Goal: Obtain resource: Obtain resource

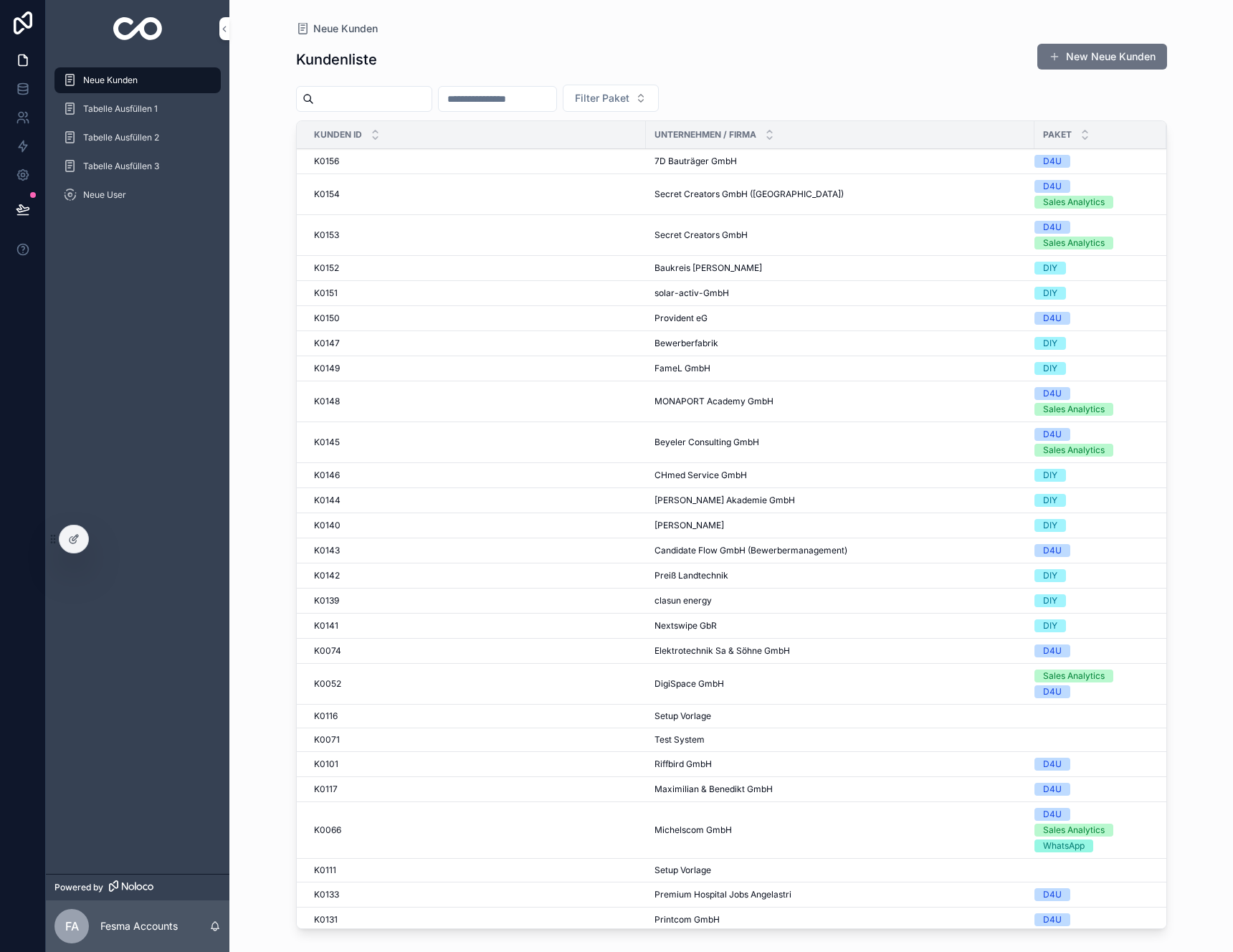
click at [518, 155] on div "K0156 K0156" at bounding box center [476, 161] width 323 height 12
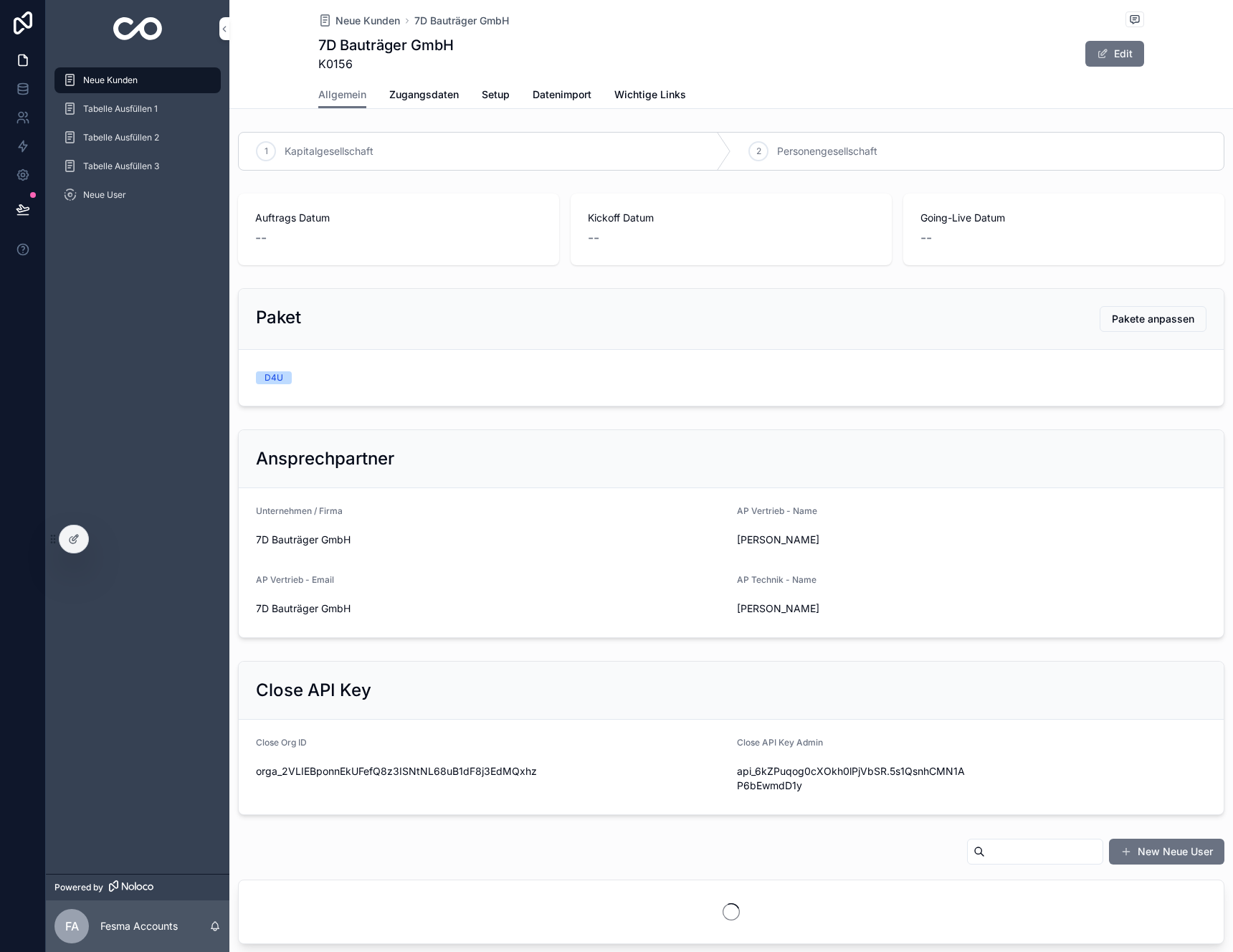
click at [428, 100] on span "Zugangsdaten" at bounding box center [424, 95] width 70 height 14
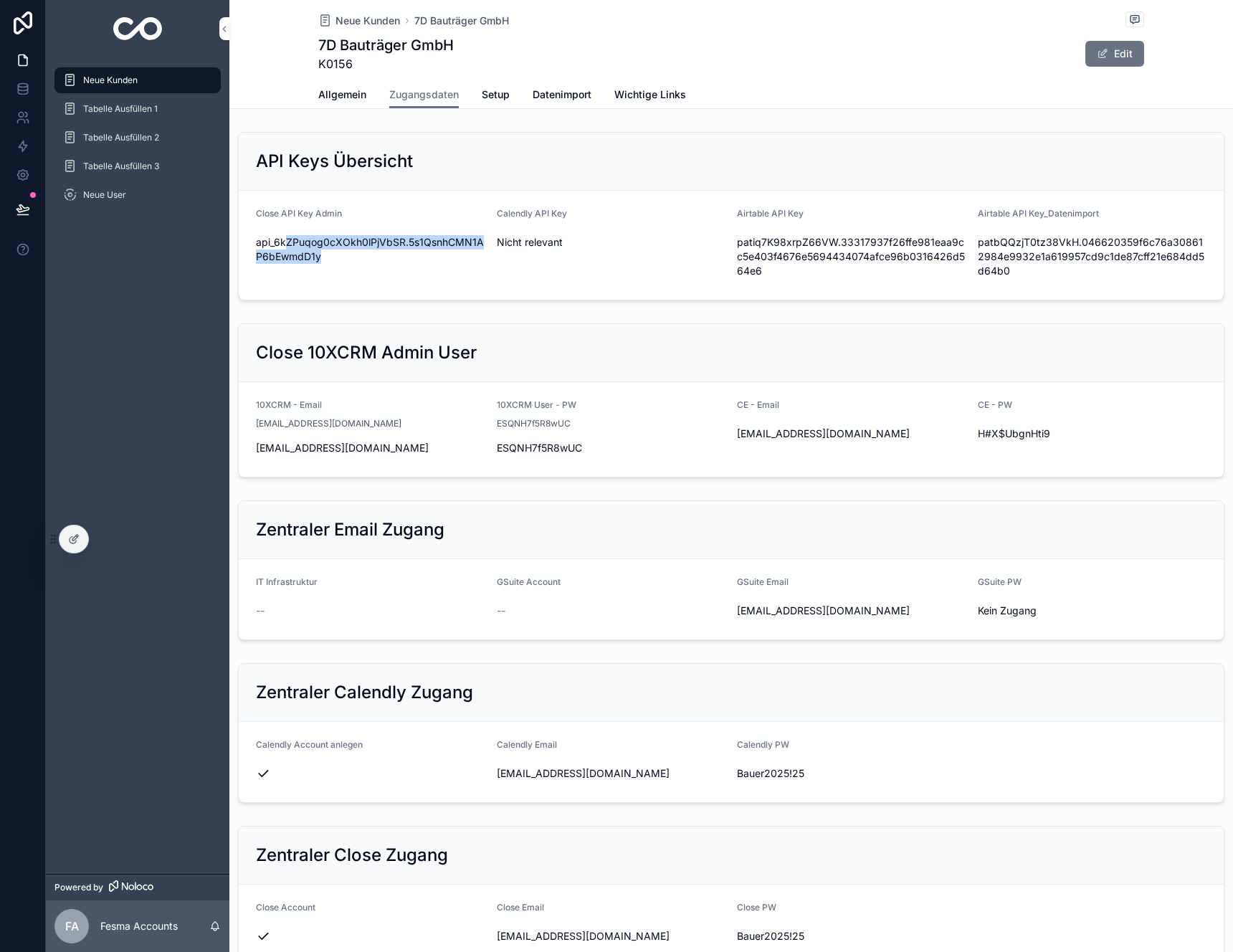
drag, startPoint x: 412, startPoint y: 263, endPoint x: 272, endPoint y: 244, distance: 141.3
click at [285, 243] on span "api_6kZPuqog0cXOkh0lPjVbSR.5s1QsnhCMN1AP6bEwmdD1y" at bounding box center [371, 249] width 229 height 29
click at [0, 0] on icon "scrollable content" at bounding box center [0, 0] width 0 height 0
click at [743, 359] on div "Close 10XCRM Admin User" at bounding box center [731, 353] width 951 height 23
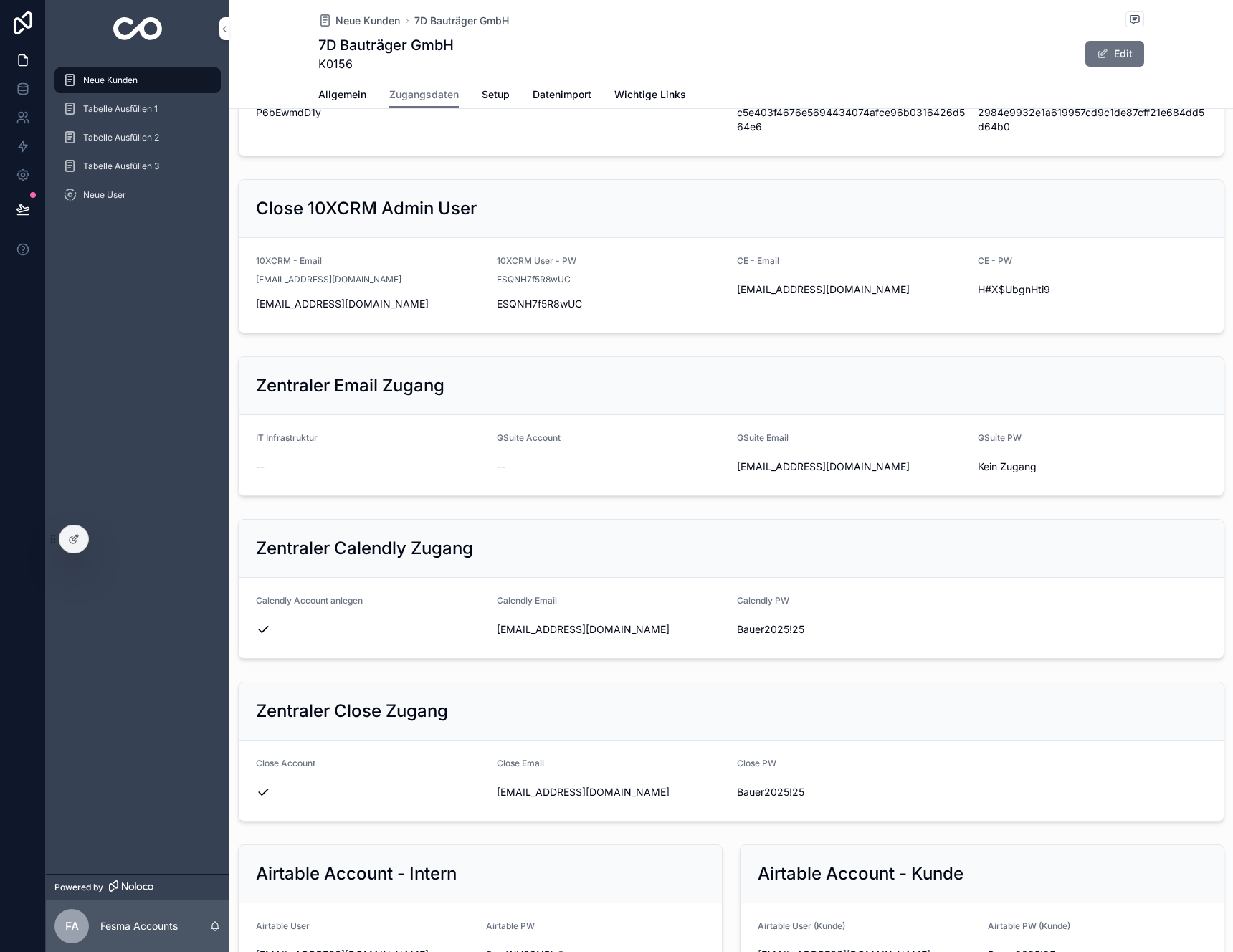
scroll to position [255, 0]
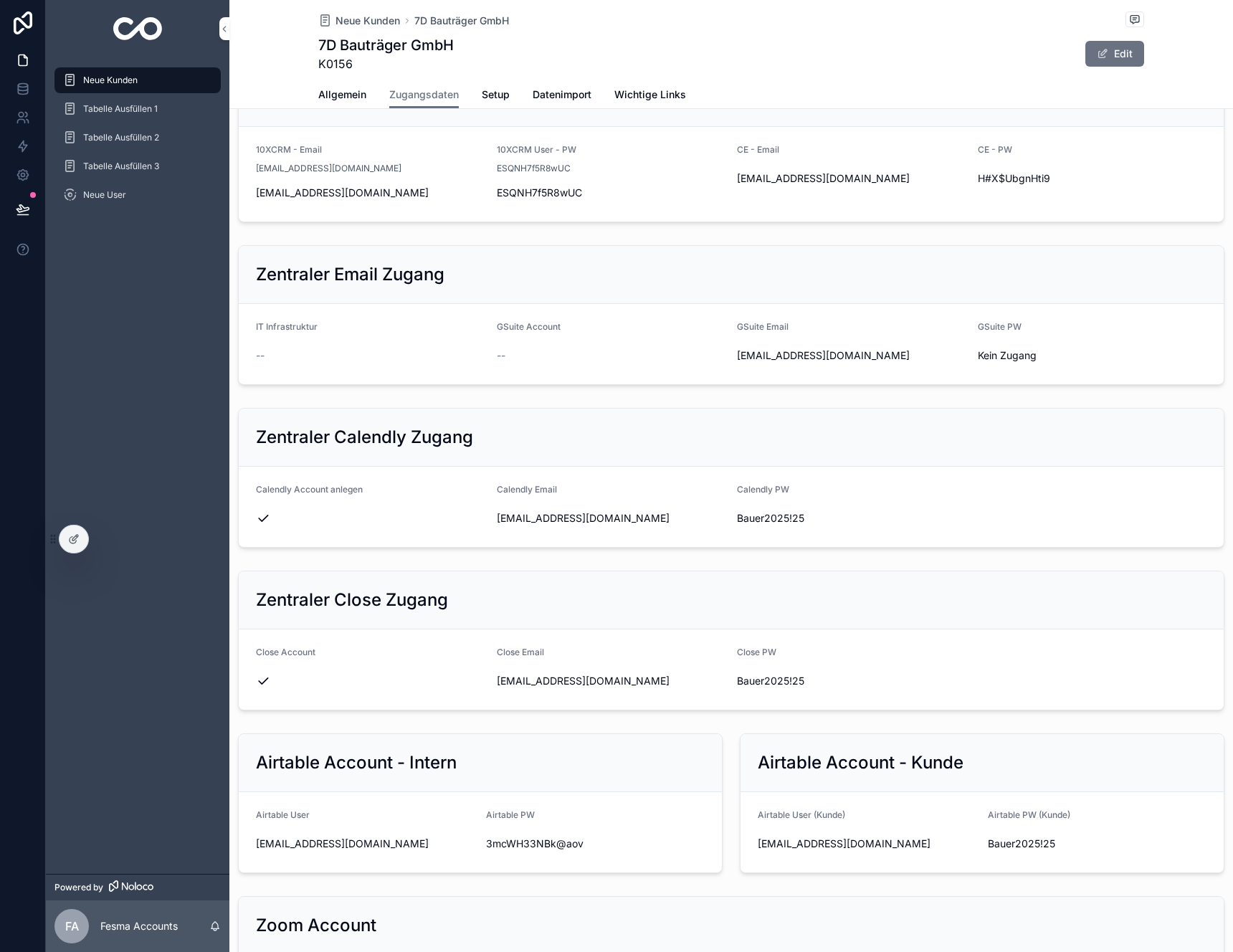
click at [540, 683] on span "[EMAIL_ADDRESS][DOMAIN_NAME]" at bounding box center [611, 681] width 229 height 14
copy div "[EMAIL_ADDRESS][DOMAIN_NAME]"
click at [780, 844] on span "[EMAIL_ADDRESS][DOMAIN_NAME]" at bounding box center [867, 844] width 219 height 14
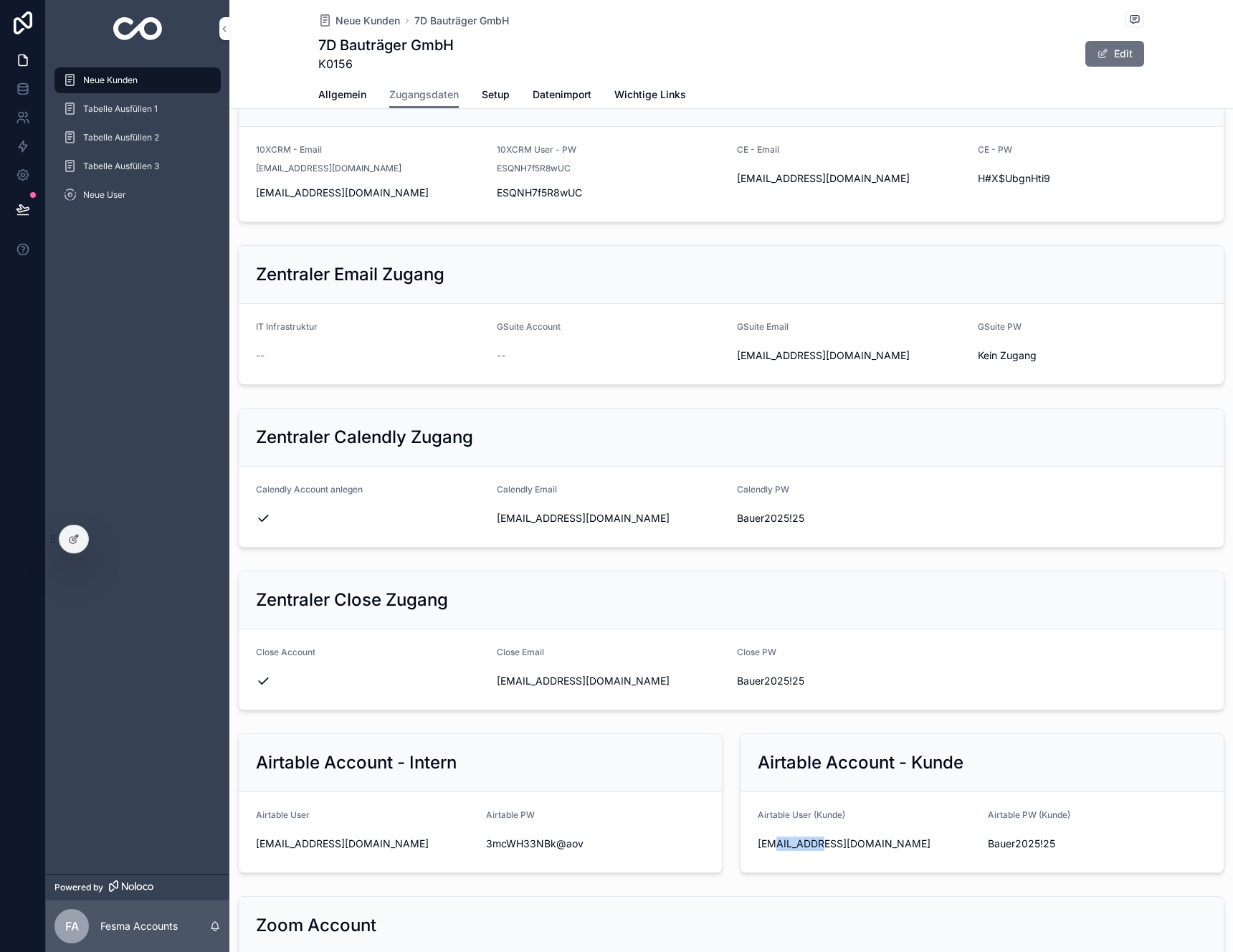
click at [780, 844] on span "[EMAIL_ADDRESS][DOMAIN_NAME]" at bounding box center [867, 844] width 219 height 14
copy div "[EMAIL_ADDRESS][DOMAIN_NAME]"
click at [1037, 842] on span "Bauer2025!25" at bounding box center [1096, 844] width 219 height 14
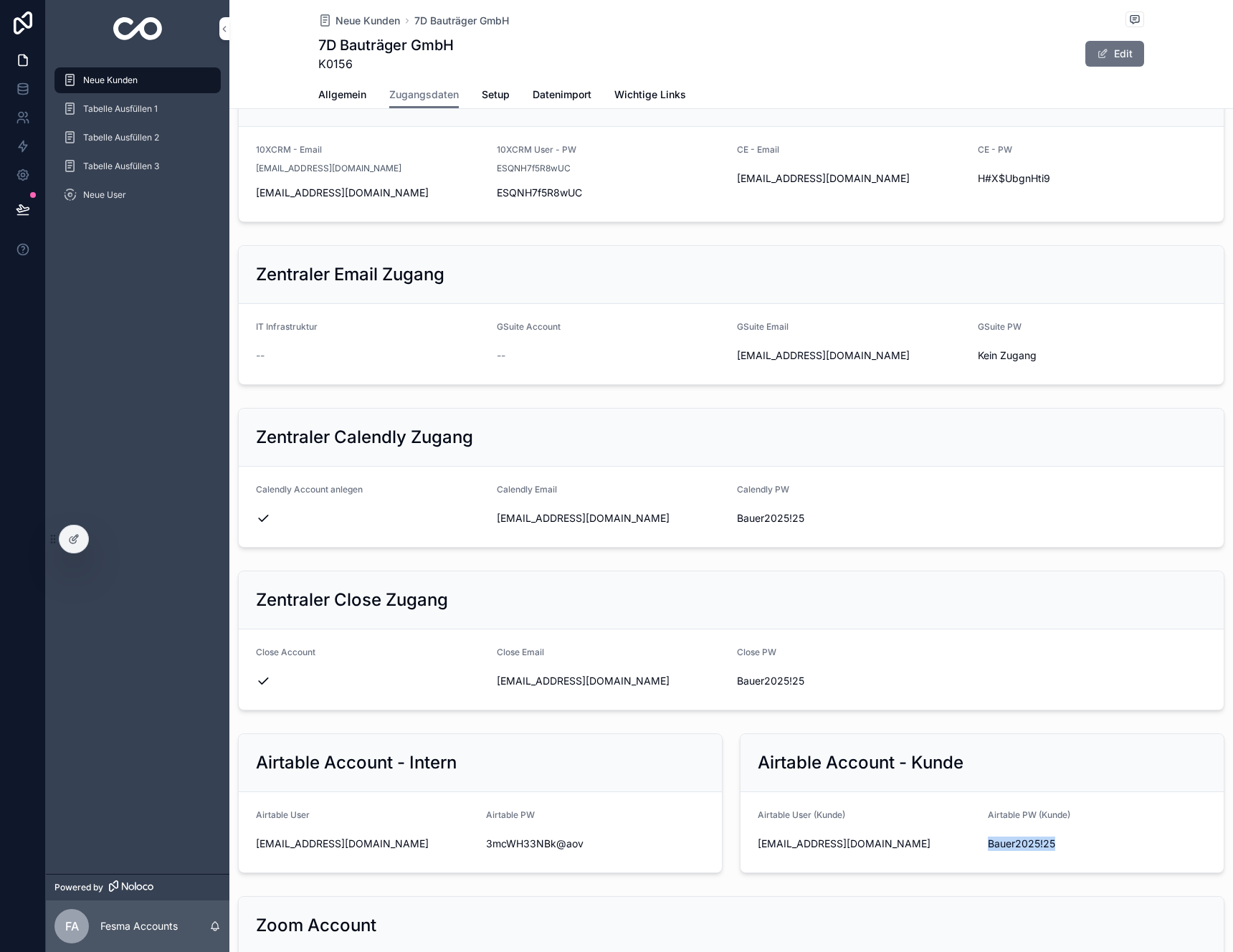
click at [1037, 842] on span "Bauer2025!25" at bounding box center [1096, 844] width 219 height 14
copy div "Bauer2025!25"
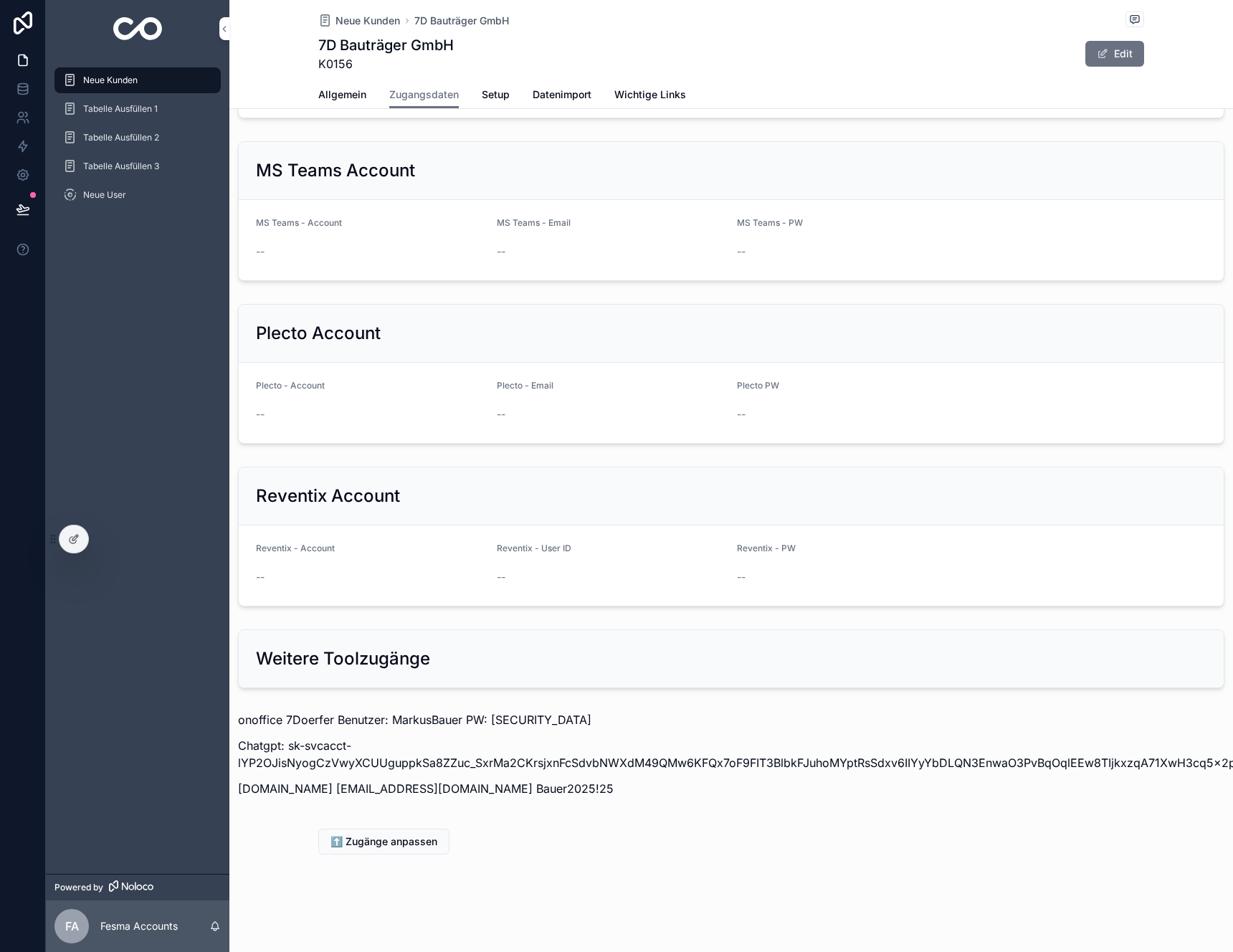
click at [325, 720] on p "onoffice 7Doerfer Benutzer: MarkusBauer PW: [SECURITY_DATA]" at bounding box center [731, 719] width 987 height 17
click at [319, 721] on p "onoffice 7Doerfer Benutzer: MarkusBauer PW: [SECURITY_DATA]" at bounding box center [731, 719] width 987 height 17
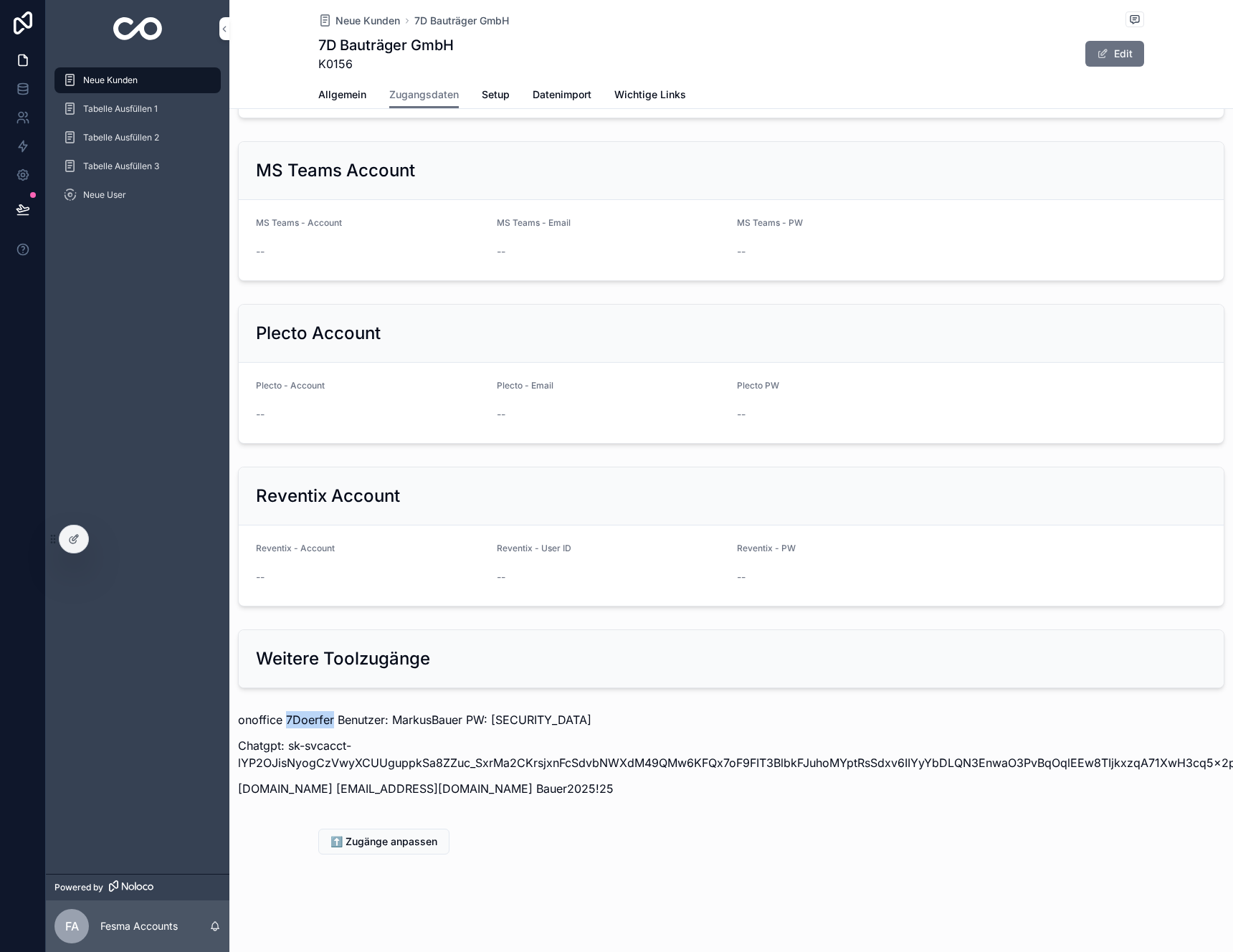
click at [409, 718] on p "onoffice 7Doerfer Benutzer: MarkusBauer PW: [SECURITY_DATA]" at bounding box center [731, 719] width 987 height 17
click at [521, 719] on p "onoffice 7Doerfer Benutzer: MarkusBauer PW: [SECURITY_DATA]" at bounding box center [731, 719] width 987 height 17
copy p "mb123456"
